Goal: Task Accomplishment & Management: Manage account settings

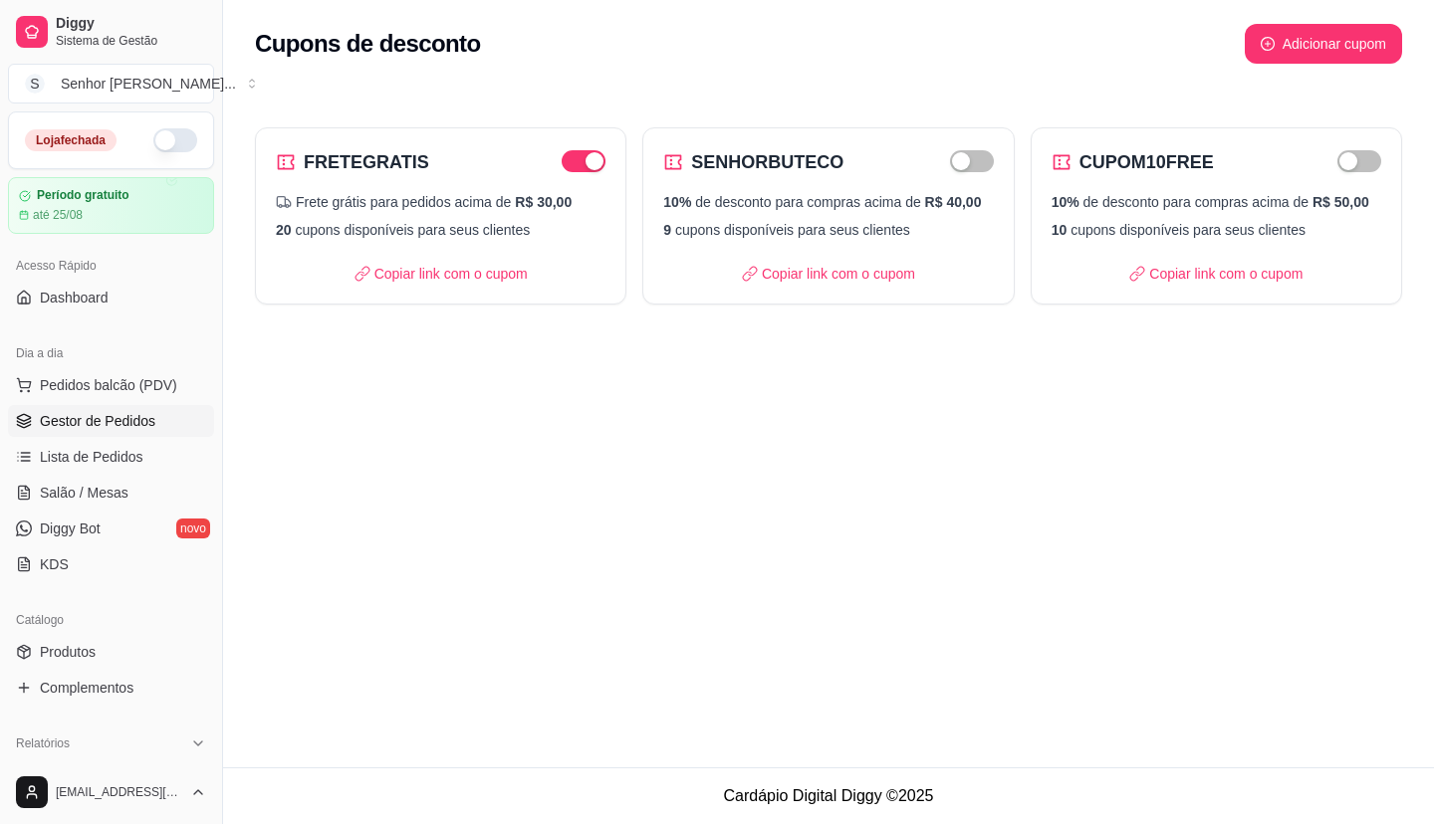
click at [86, 419] on span "Gestor de Pedidos" at bounding box center [97, 421] width 115 height 20
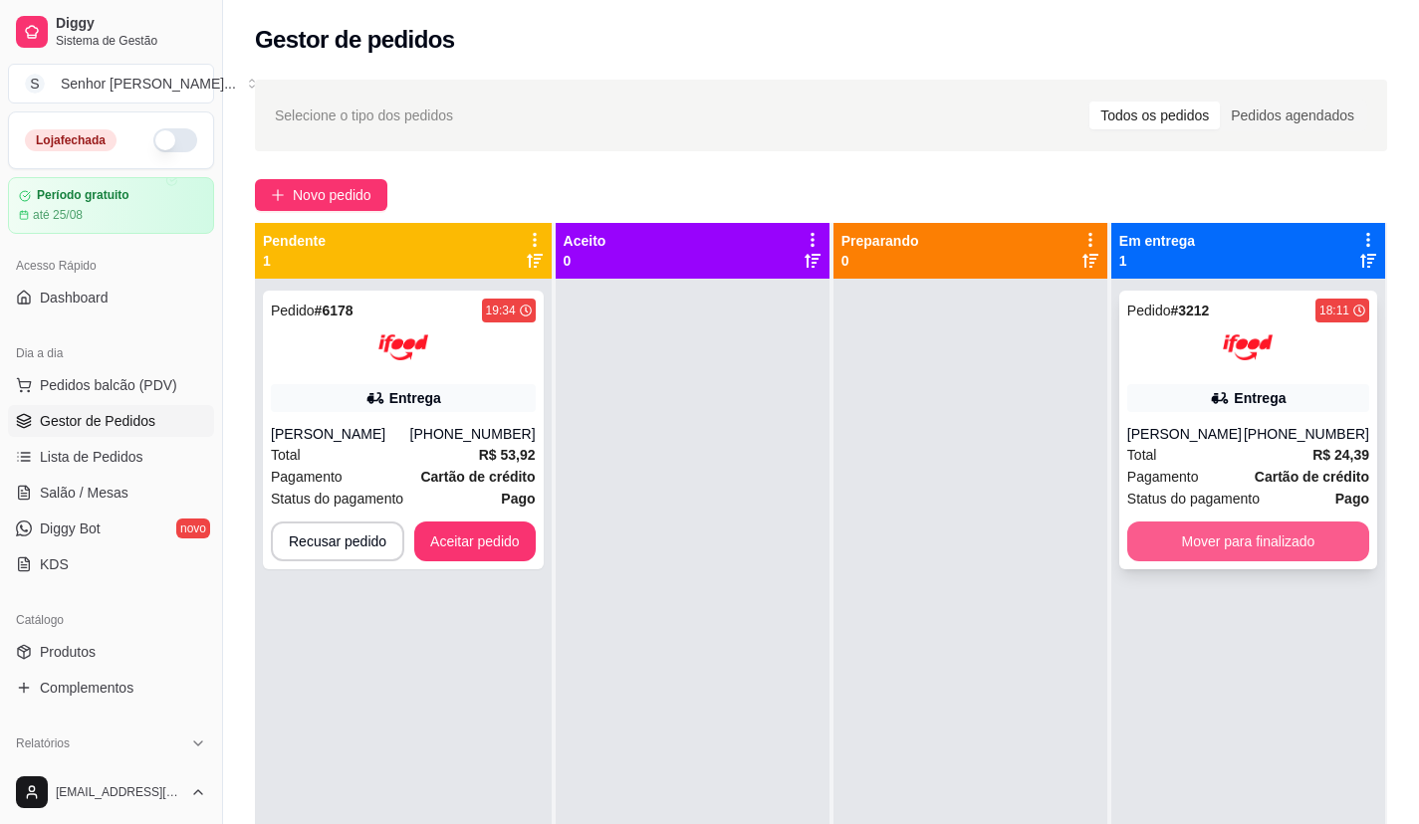
click at [1297, 539] on button "Mover para finalizado" at bounding box center [1248, 542] width 242 height 40
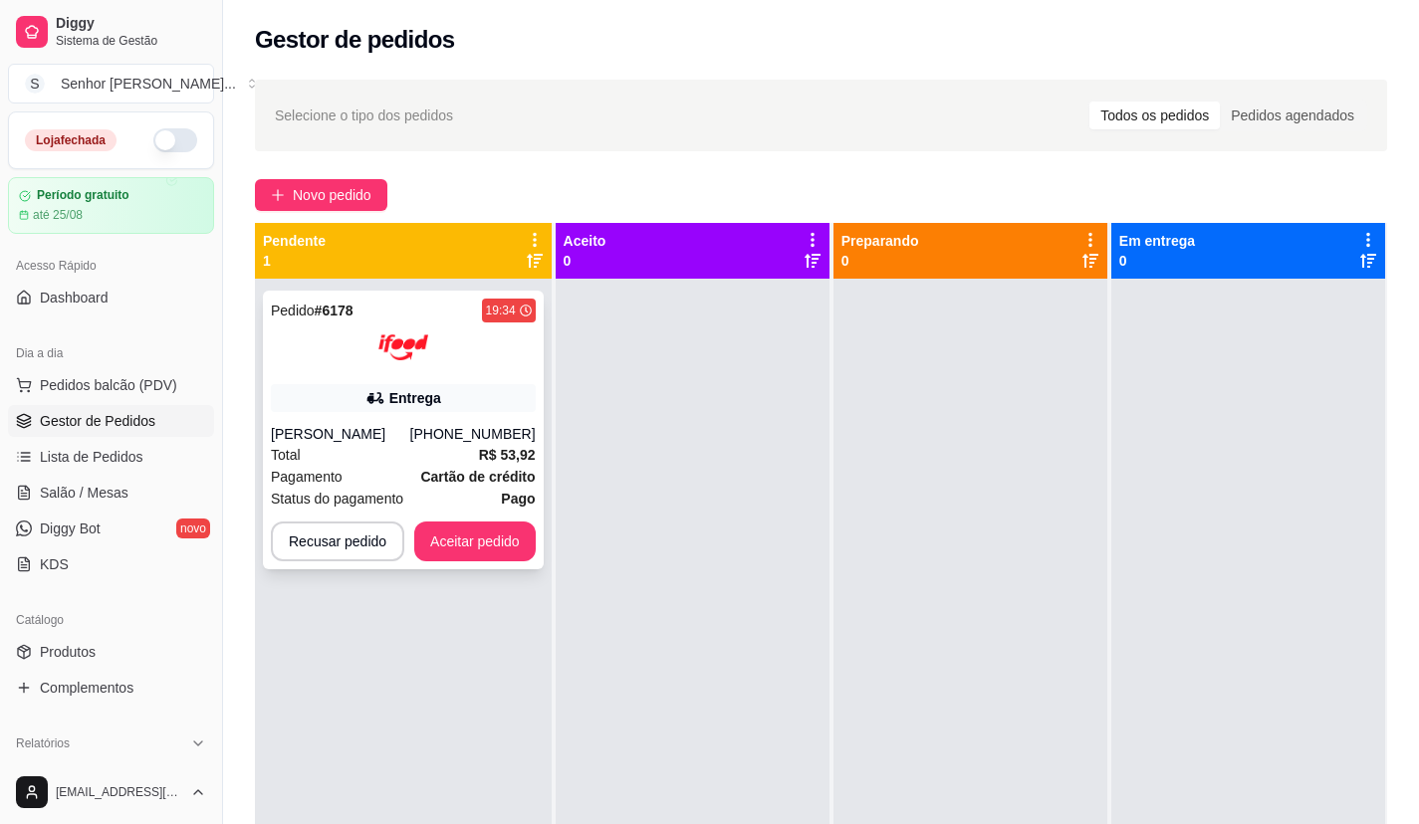
click at [470, 384] on div "Entrega" at bounding box center [403, 398] width 265 height 28
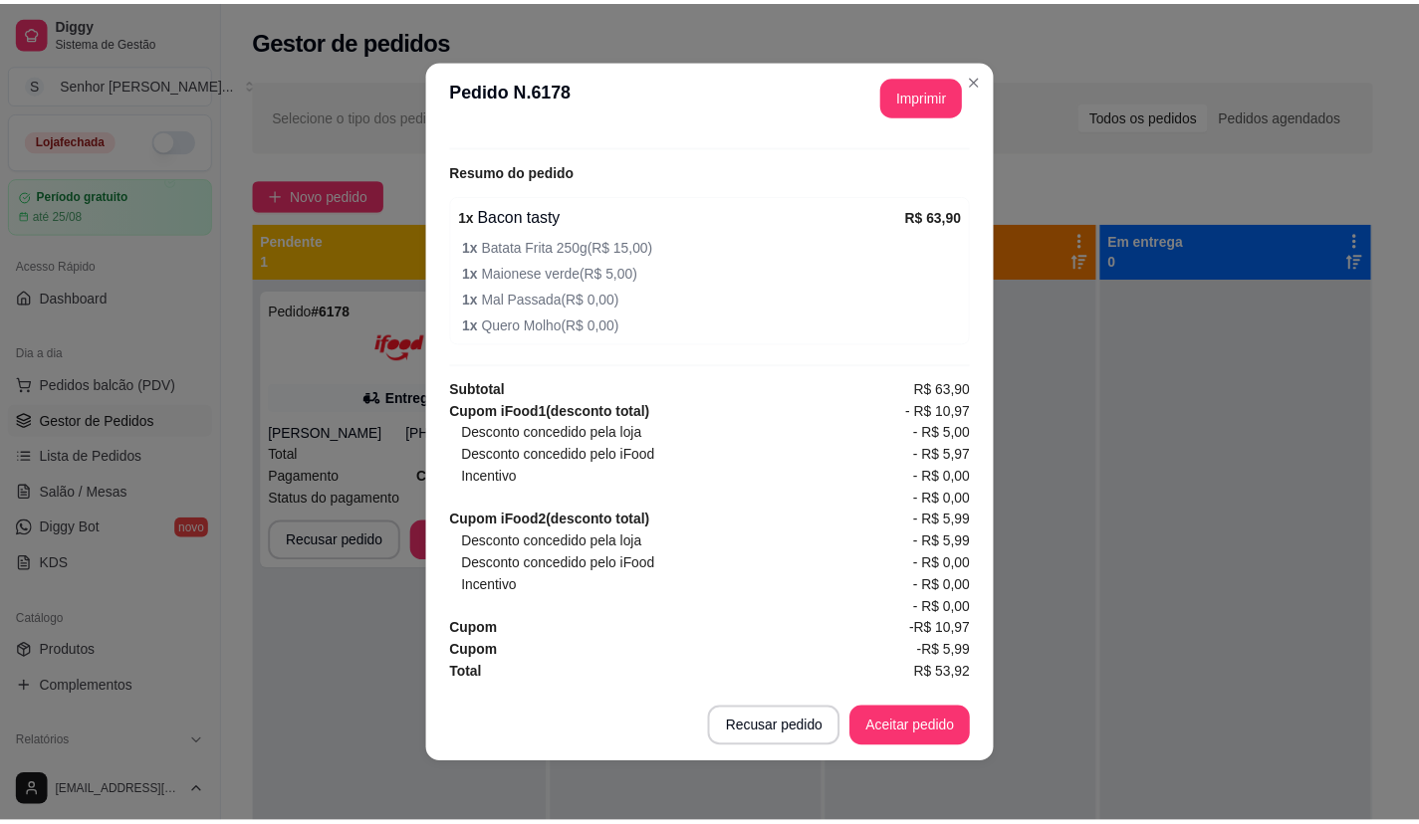
scroll to position [4, 0]
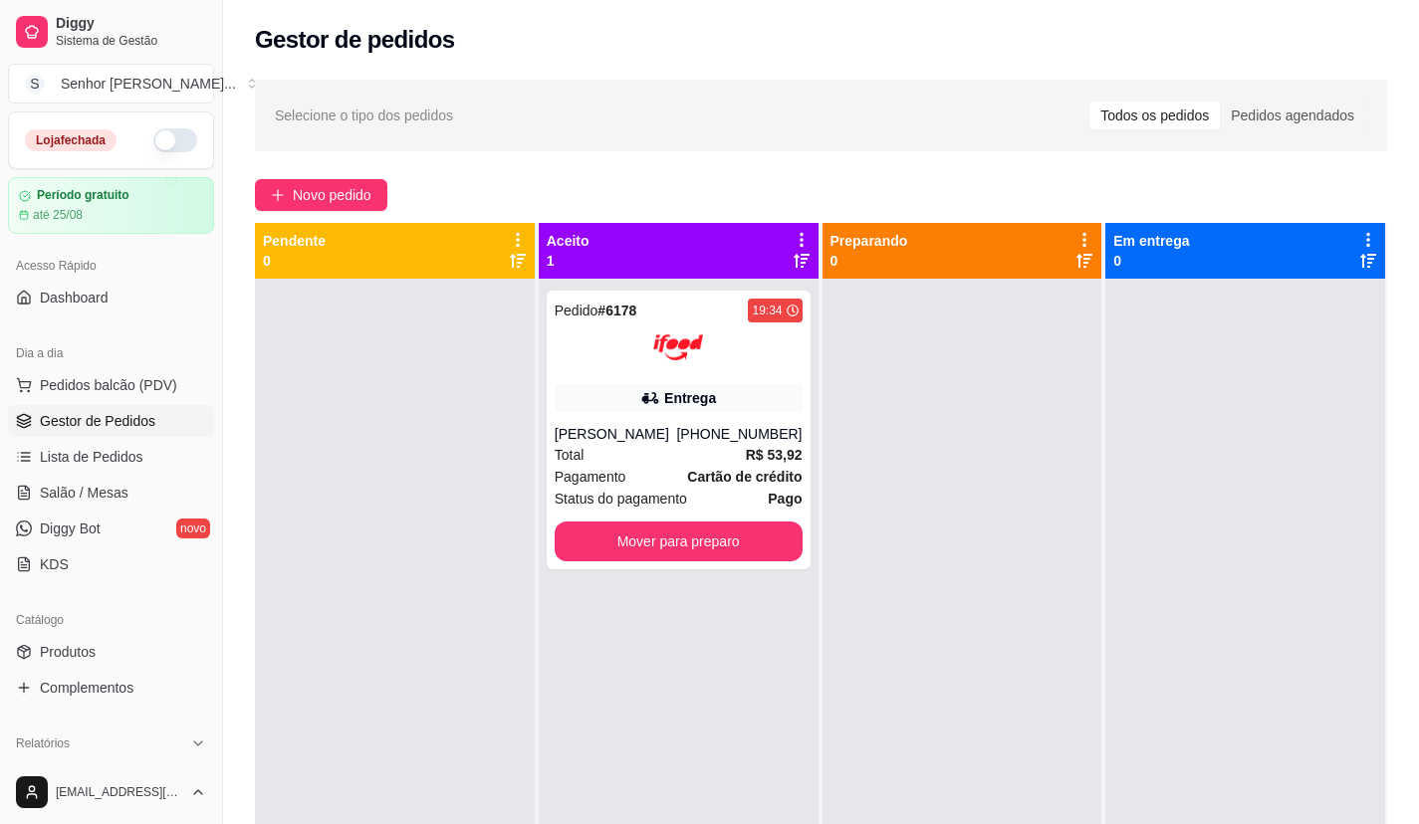
click at [153, 142] on button "button" at bounding box center [175, 140] width 44 height 24
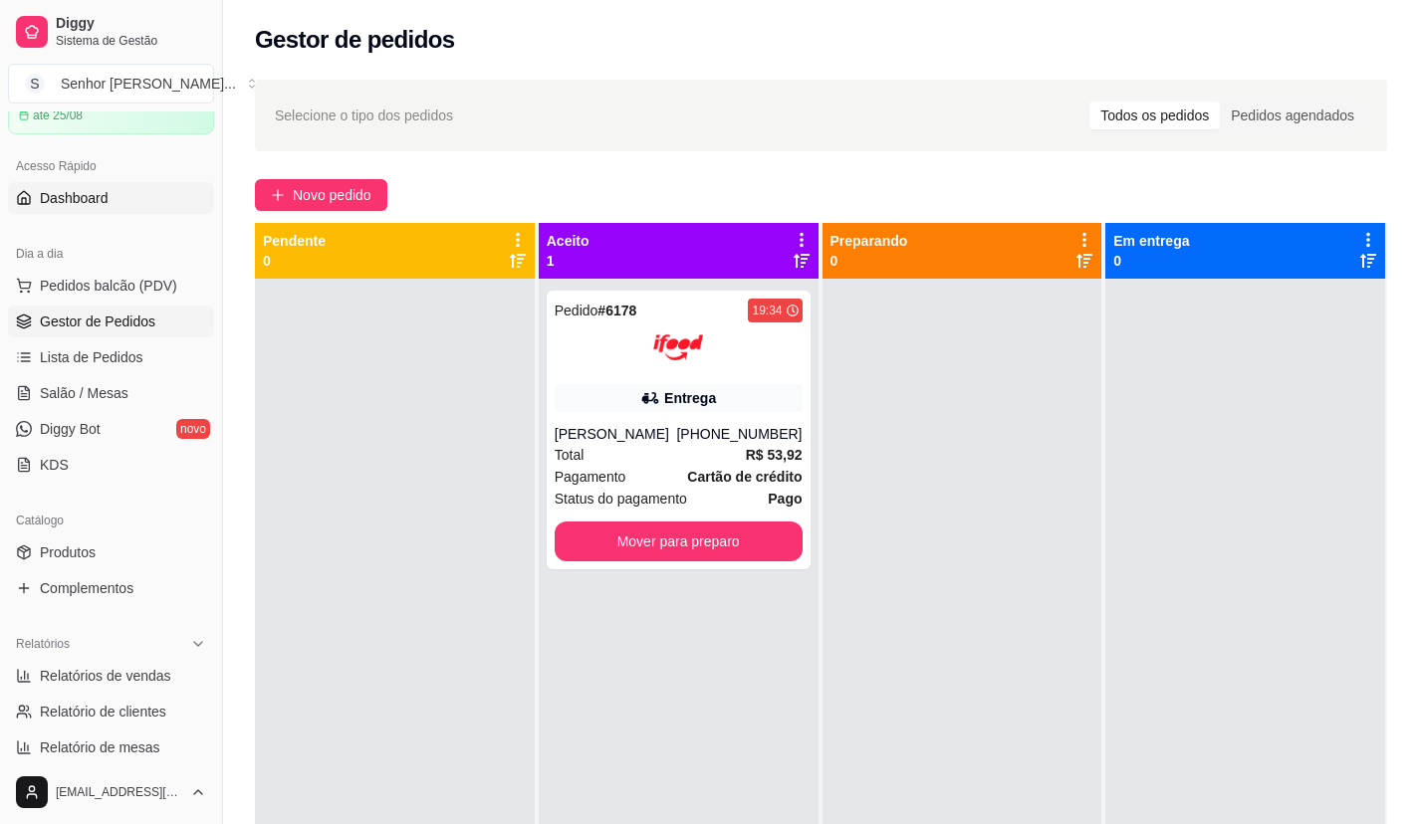
scroll to position [0, 0]
